Goal: Task Accomplishment & Management: Use online tool/utility

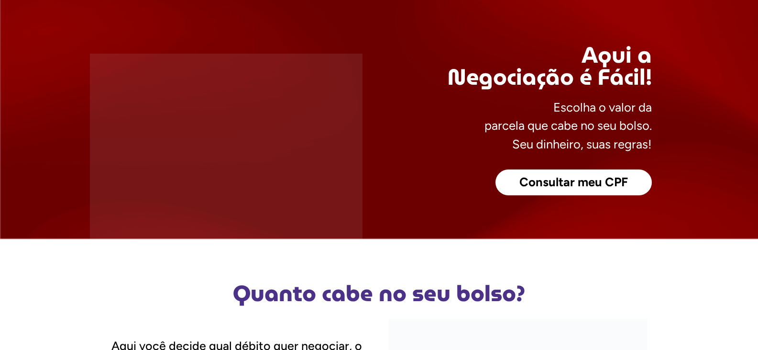
click at [614, 187] on span "Consultar meu CPF" at bounding box center [573, 182] width 109 height 12
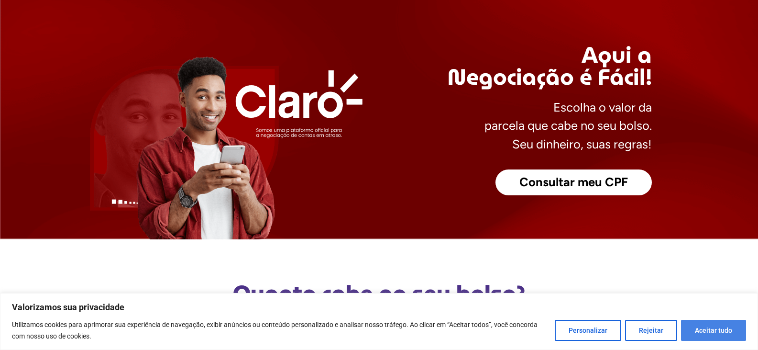
drag, startPoint x: 727, startPoint y: 330, endPoint x: 569, endPoint y: 240, distance: 182.3
click at [727, 329] on button "Aceitar tudo" at bounding box center [713, 329] width 65 height 21
checkbox input "true"
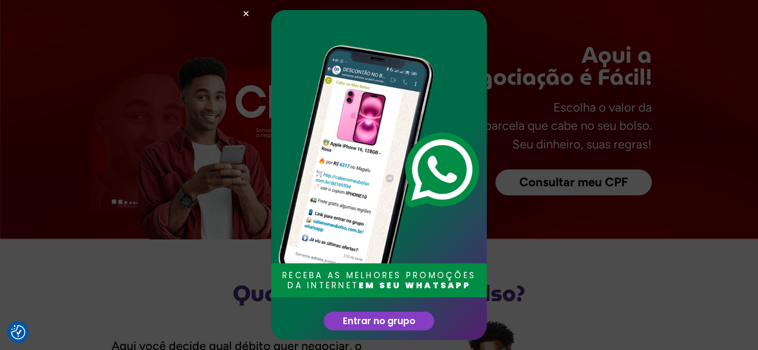
click at [582, 247] on div "RECEBA AS MELHORES PROMOÇÕES DA INTERNET EM SEU WHATSAPP Entrar no grupo" at bounding box center [379, 175] width 758 height 350
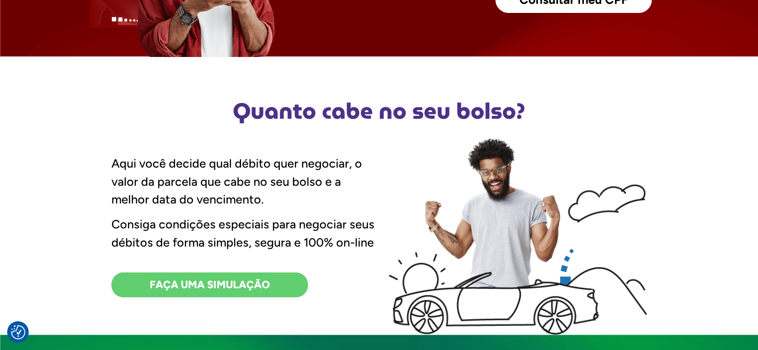
scroll to position [191, 0]
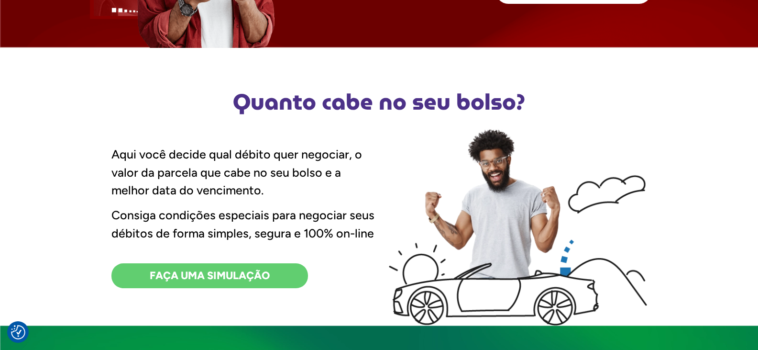
click at [206, 270] on span "FAÇA UMA SIMULAÇÃO" at bounding box center [210, 275] width 120 height 11
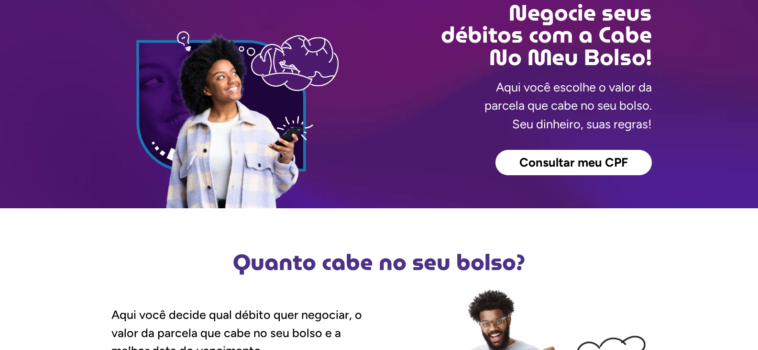
scroll to position [53, 0]
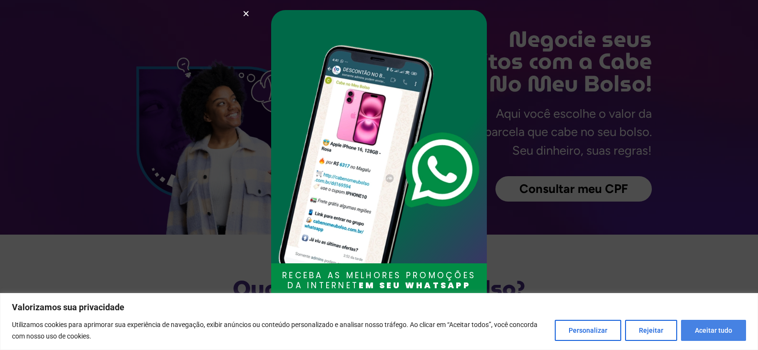
click at [703, 333] on button "Aceitar tudo" at bounding box center [713, 329] width 65 height 21
checkbox input "true"
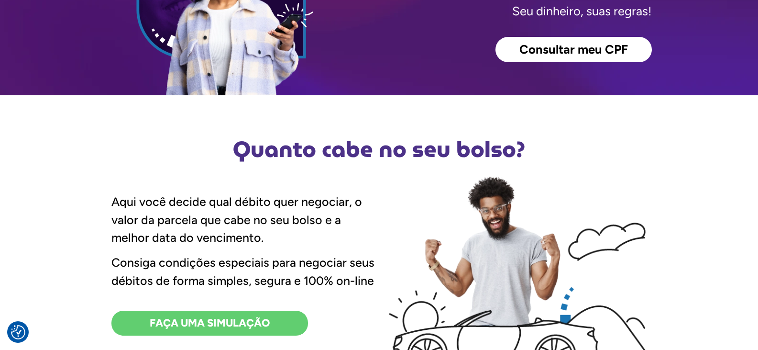
scroll to position [0, 0]
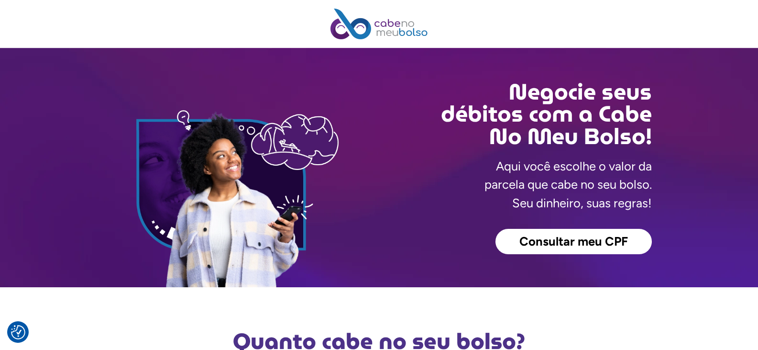
click at [590, 246] on span "Consultar meu CPF" at bounding box center [573, 241] width 109 height 12
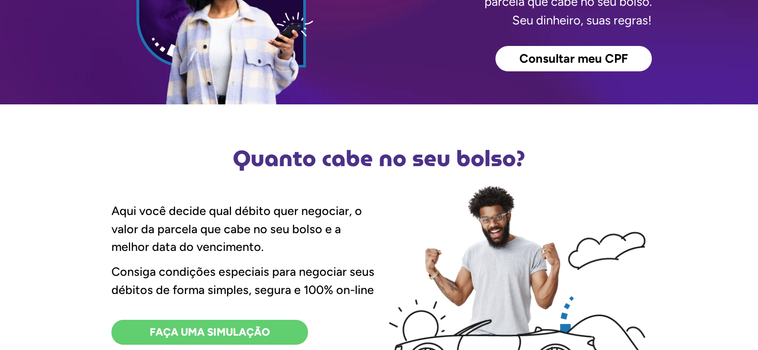
scroll to position [191, 0]
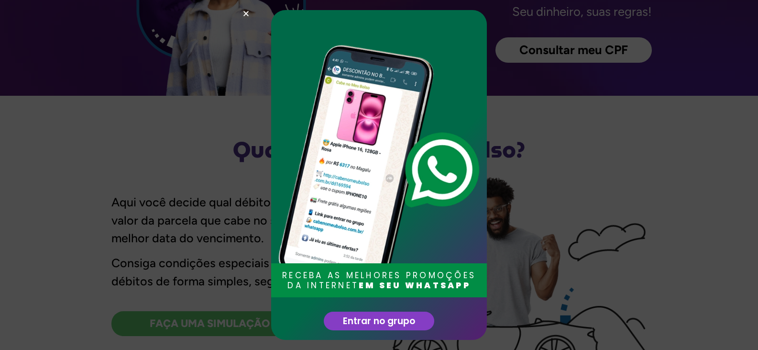
click at [622, 176] on div "RECEBA AS MELHORES PROMOÇÕES DA INTERNET EM SEU WHATSAPP Entrar no grupo" at bounding box center [379, 175] width 758 height 350
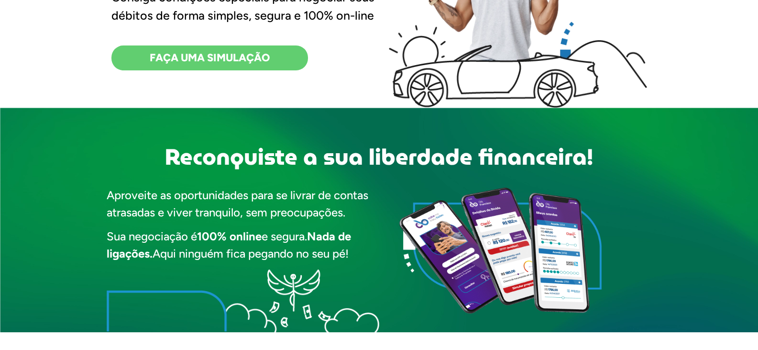
scroll to position [0, 0]
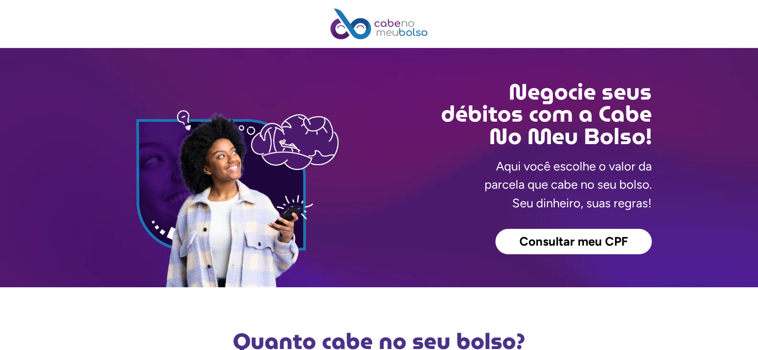
click at [576, 236] on span "Consultar meu CPF" at bounding box center [573, 241] width 109 height 12
